Goal: Task Accomplishment & Management: Use online tool/utility

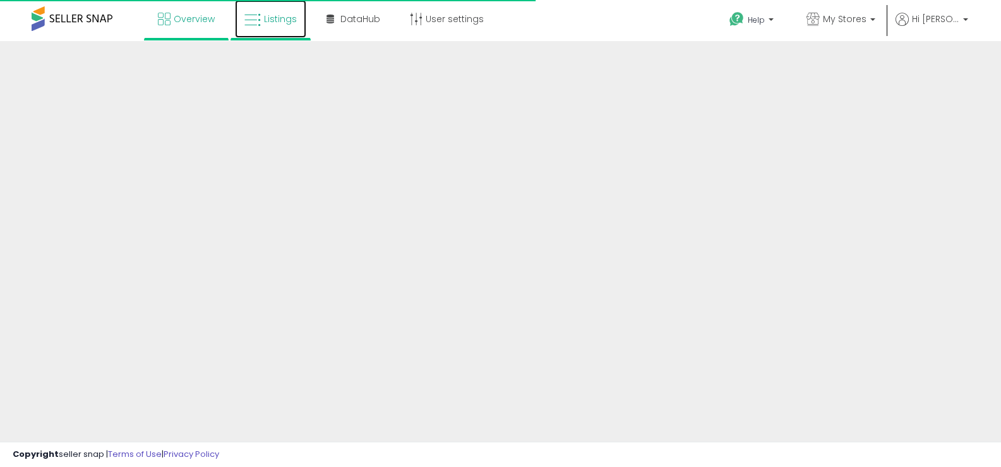
click at [288, 21] on span "Listings" at bounding box center [280, 19] width 33 height 13
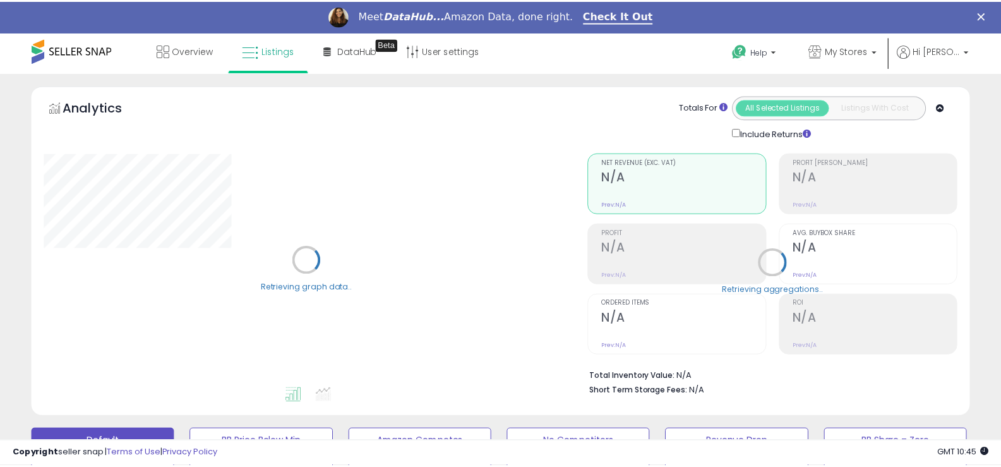
scroll to position [189, 0]
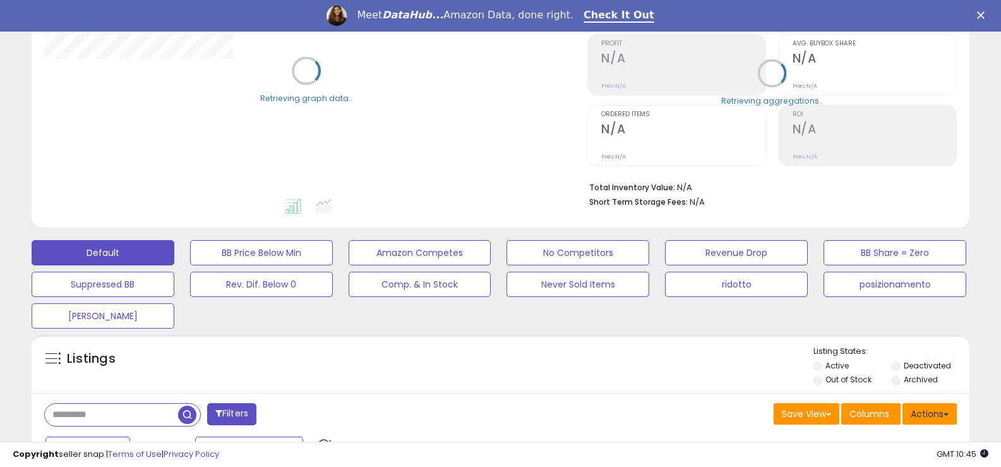
click at [938, 417] on button "Actions" at bounding box center [930, 413] width 54 height 21
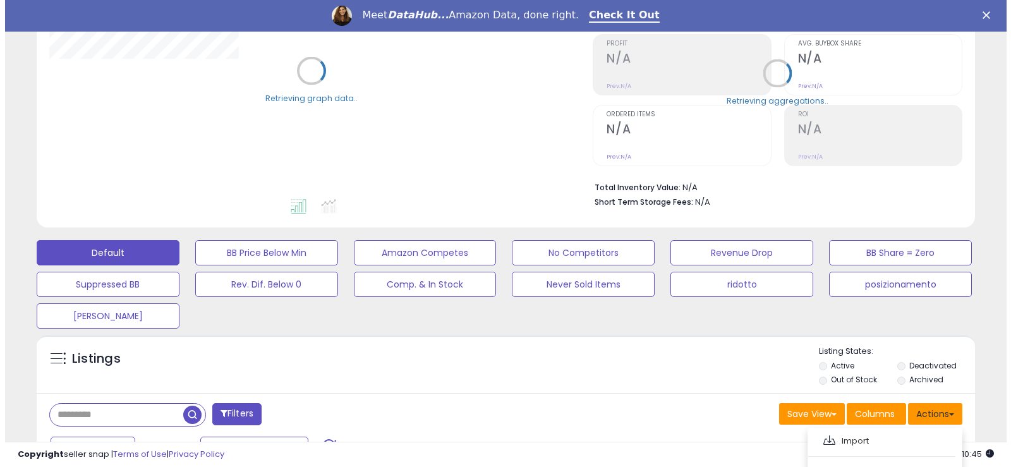
scroll to position [379, 0]
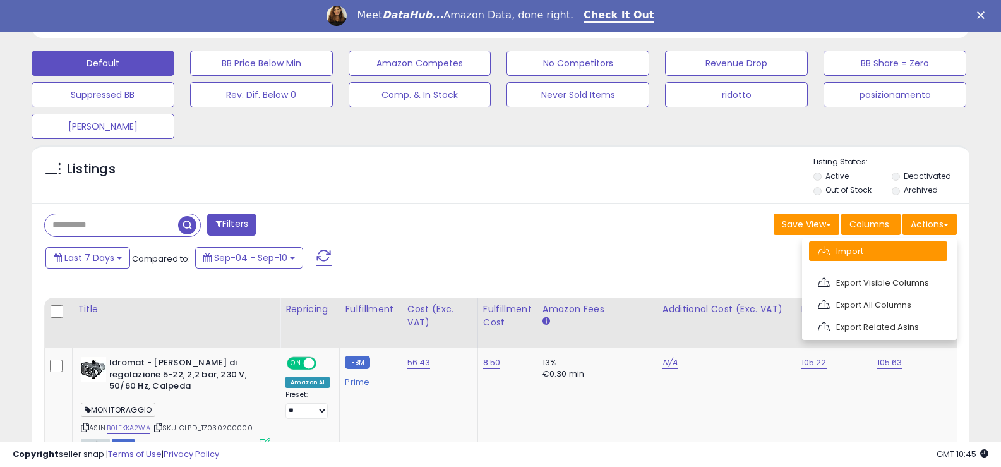
click at [843, 251] on link "Import" at bounding box center [878, 251] width 138 height 20
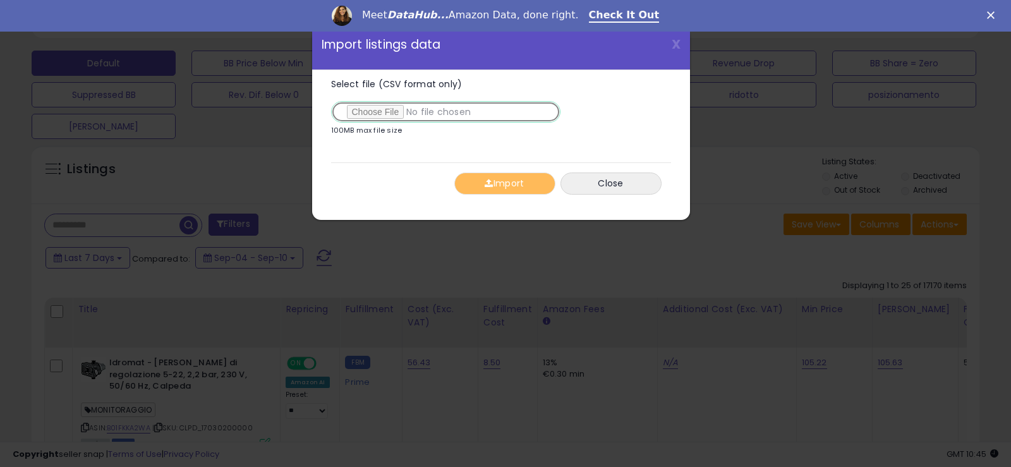
click at [378, 114] on input "Select file (CSV format only)" at bounding box center [445, 111] width 229 height 21
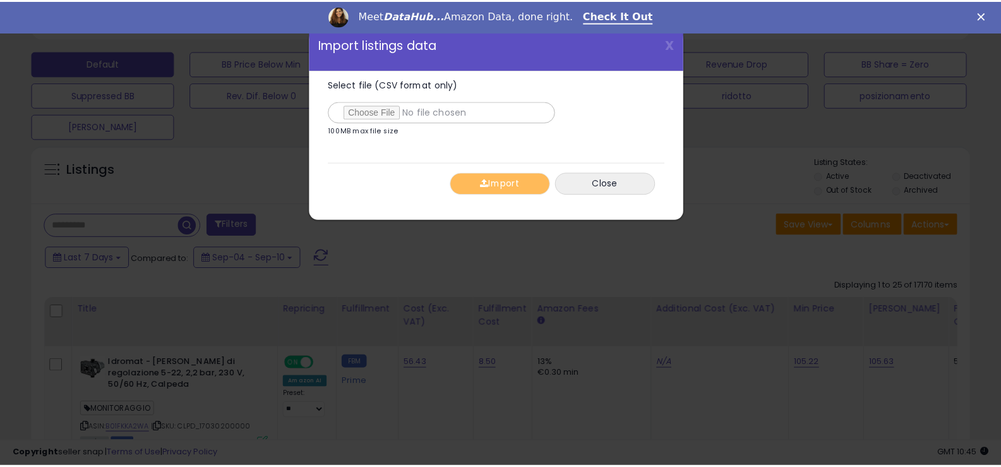
scroll to position [259, 549]
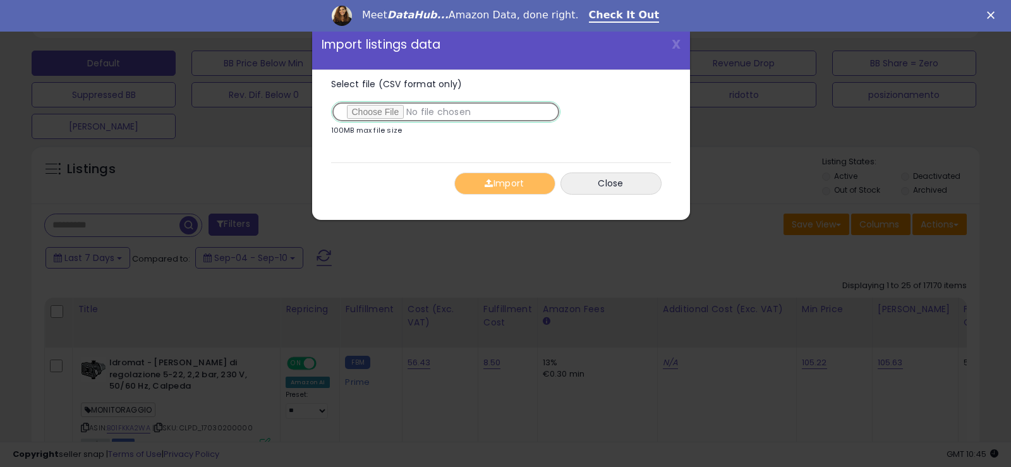
type input "**********"
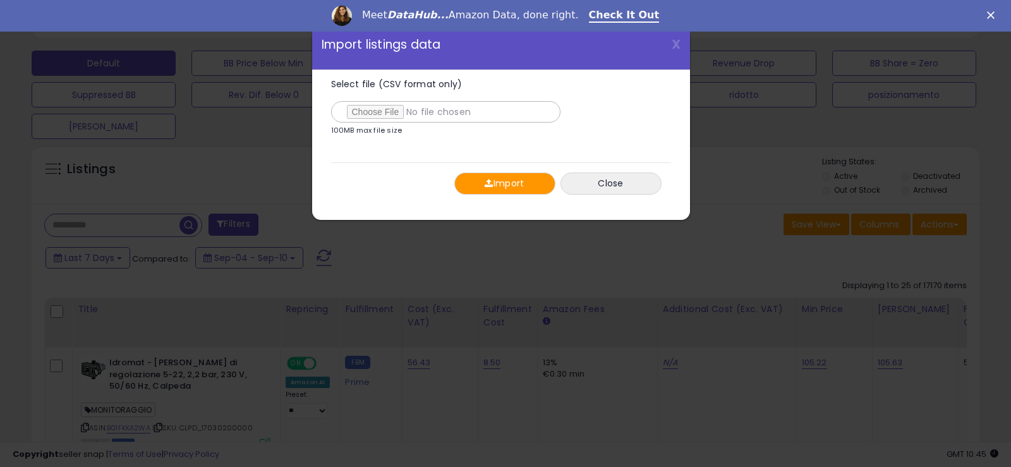
click at [474, 186] on button "Import" at bounding box center [504, 183] width 101 height 22
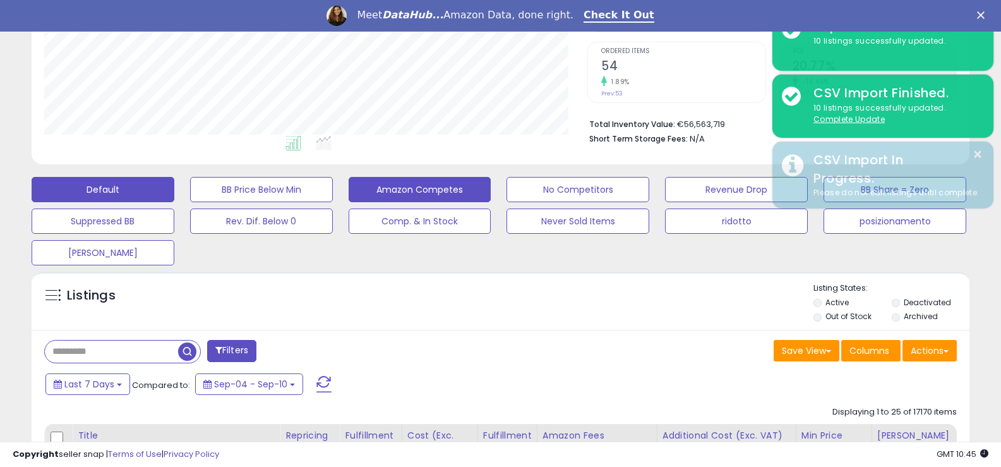
scroll to position [63, 0]
